Goal: Find specific page/section: Find specific page/section

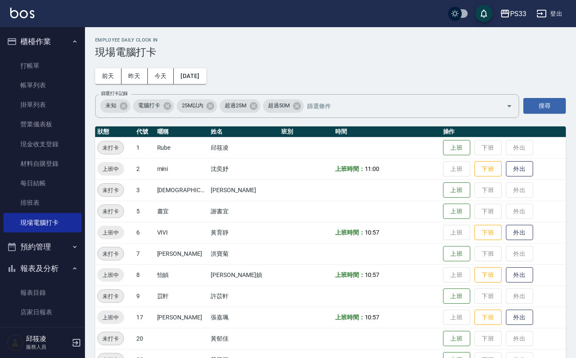
scroll to position [170, 0]
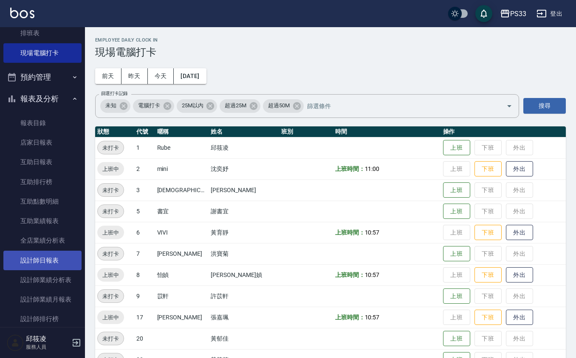
click at [42, 252] on link "設計師日報表" at bounding box center [42, 261] width 78 height 20
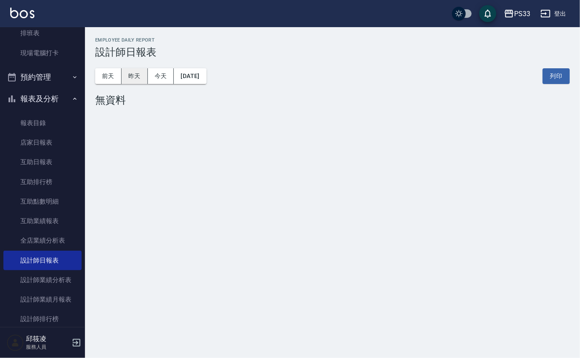
click at [133, 79] on button "昨天" at bounding box center [134, 76] width 26 height 16
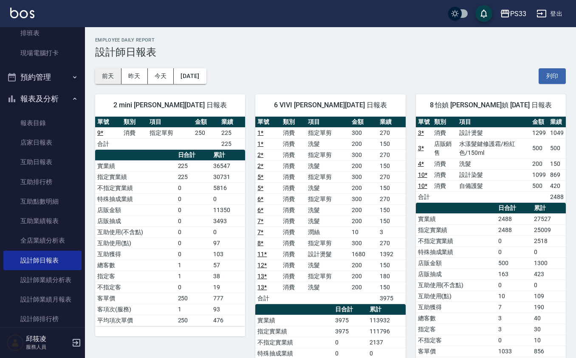
click at [109, 80] on button "前天" at bounding box center [108, 76] width 26 height 16
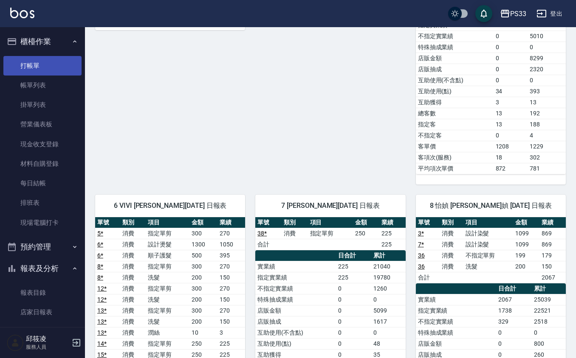
scroll to position [113, 0]
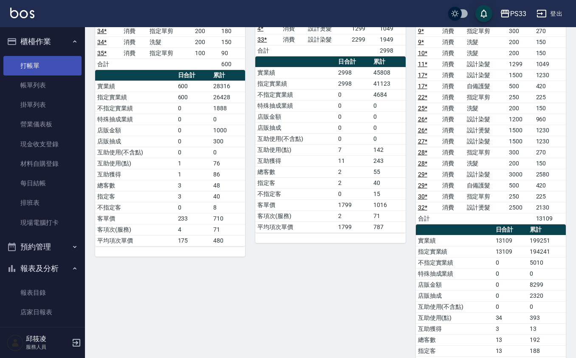
click at [23, 60] on link "打帳單" at bounding box center [42, 66] width 78 height 20
